Goal: Find specific page/section: Find specific page/section

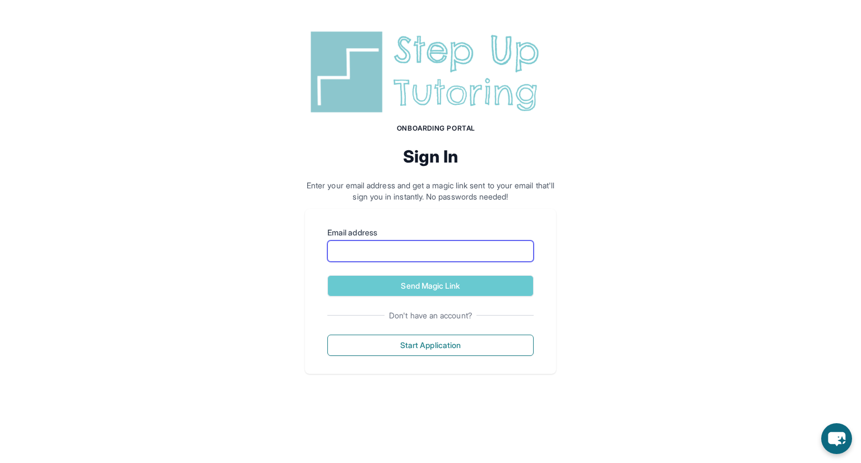
click at [394, 249] on input "Email address" at bounding box center [430, 250] width 206 height 21
type input "**********"
click at [365, 124] on h1 "Onboarding Portal" at bounding box center [436, 128] width 240 height 9
click at [341, 94] on img at bounding box center [430, 72] width 251 height 90
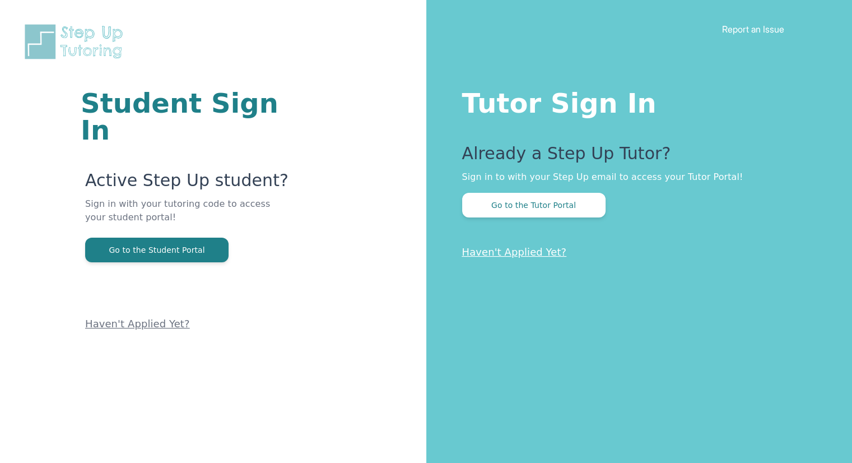
click at [341, 94] on div "Student Sign In Active Step Up student? Sign in with your tutoring code to acce…" at bounding box center [213, 166] width 337 height 332
click at [498, 207] on button "Go to the Tutor Portal" at bounding box center [533, 205] width 143 height 25
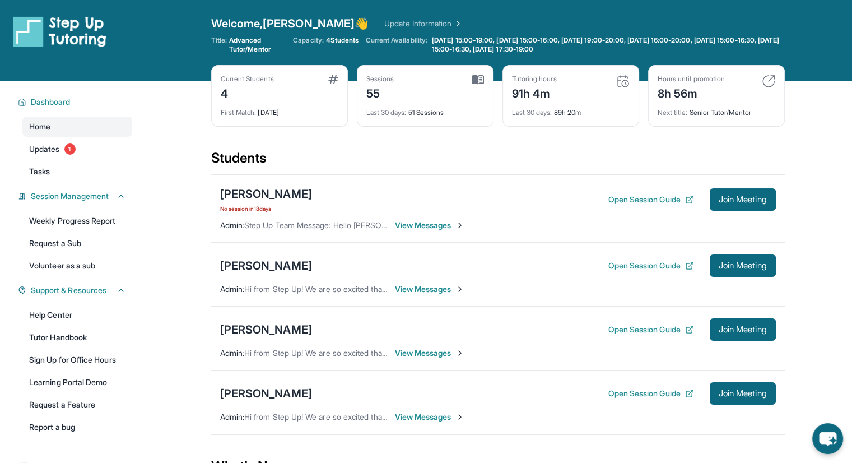
click at [384, 22] on link "Update Information" at bounding box center [423, 23] width 78 height 11
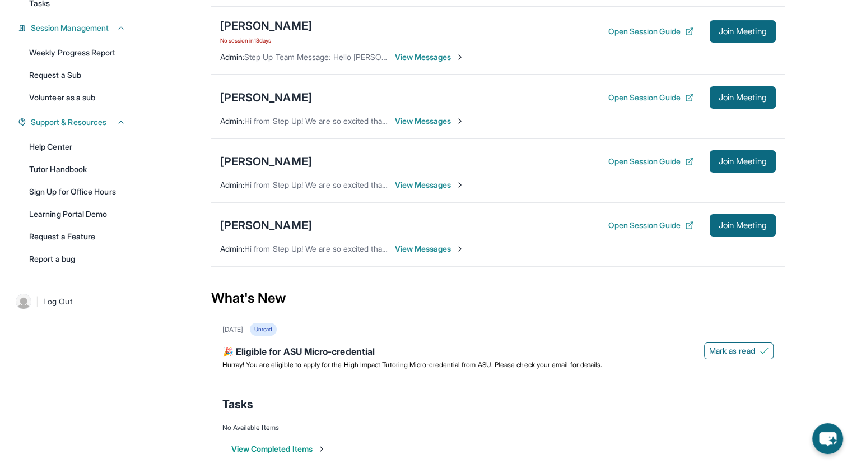
scroll to position [173, 0]
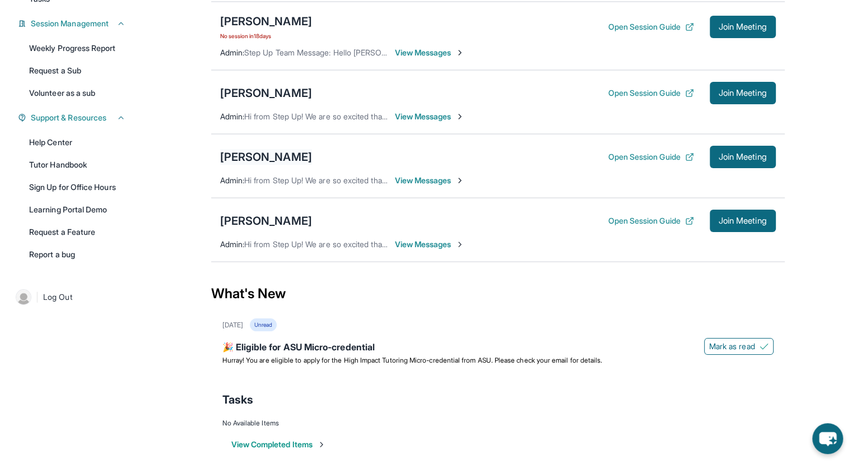
click at [289, 153] on div "[PERSON_NAME]" at bounding box center [266, 157] width 92 height 16
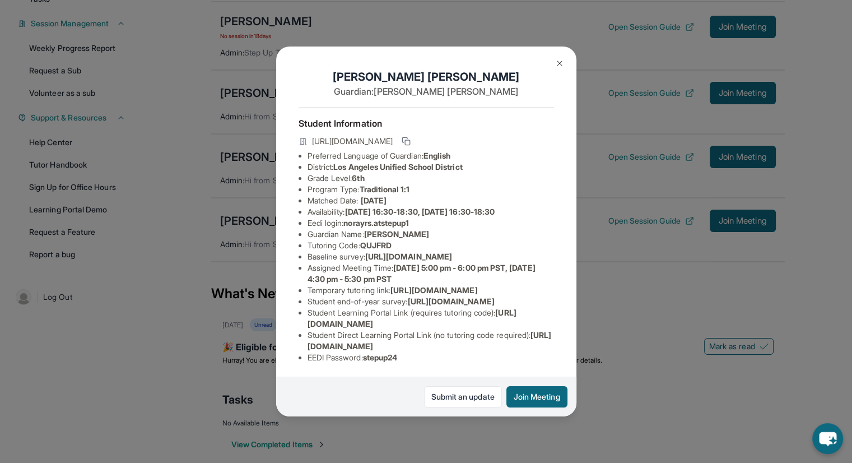
scroll to position [0, 0]
click at [560, 66] on img at bounding box center [559, 63] width 9 height 9
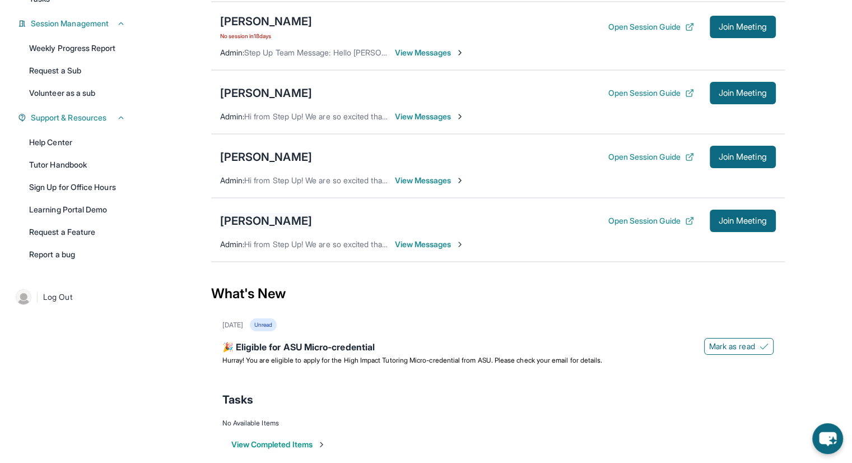
click at [252, 226] on div "[PERSON_NAME]" at bounding box center [266, 221] width 92 height 16
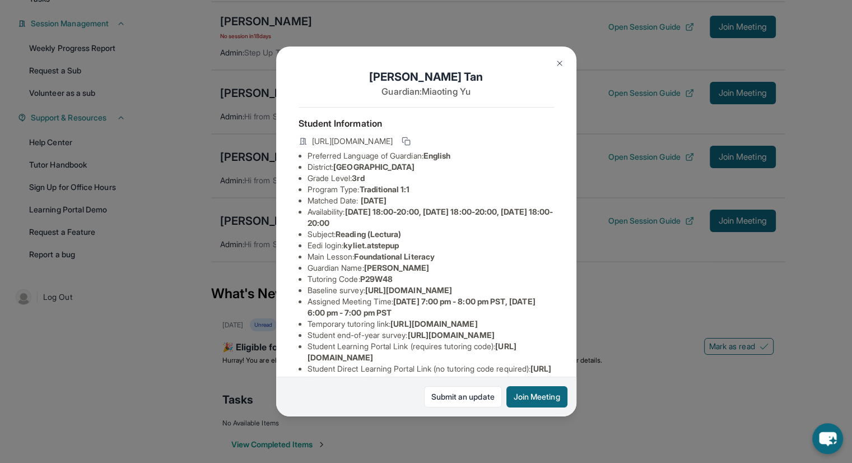
click at [558, 59] on img at bounding box center [559, 63] width 9 height 9
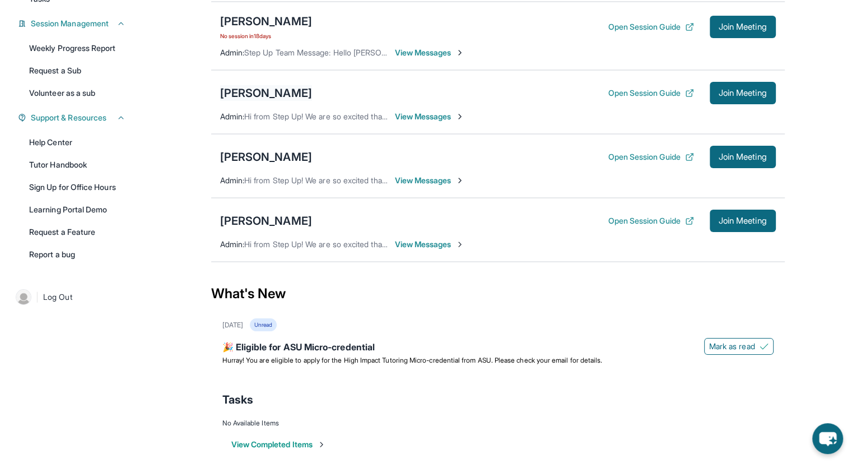
click at [249, 97] on div "[PERSON_NAME]" at bounding box center [266, 93] width 92 height 16
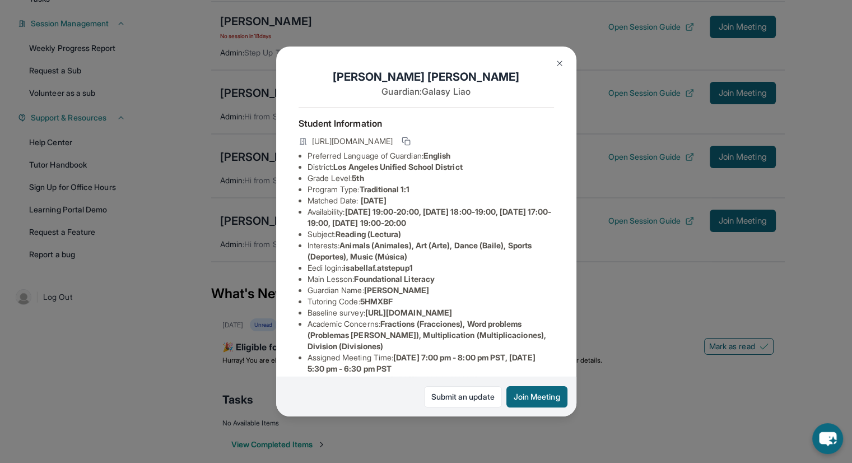
click at [558, 67] on img at bounding box center [559, 63] width 9 height 9
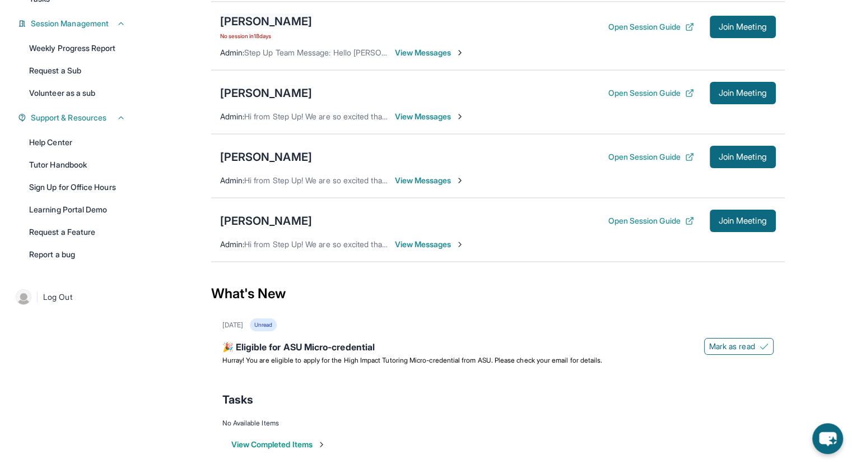
click at [240, 21] on div "[PERSON_NAME]" at bounding box center [266, 21] width 92 height 16
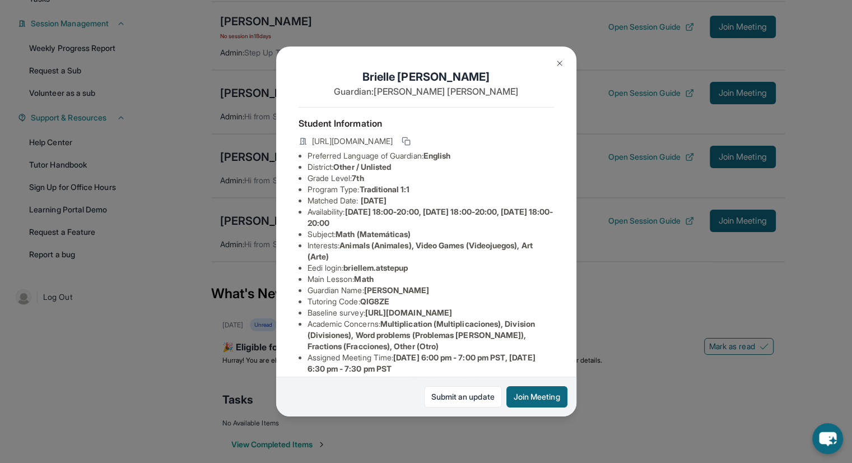
click at [559, 57] on button at bounding box center [559, 63] width 22 height 22
